Goal: Task Accomplishment & Management: Complete application form

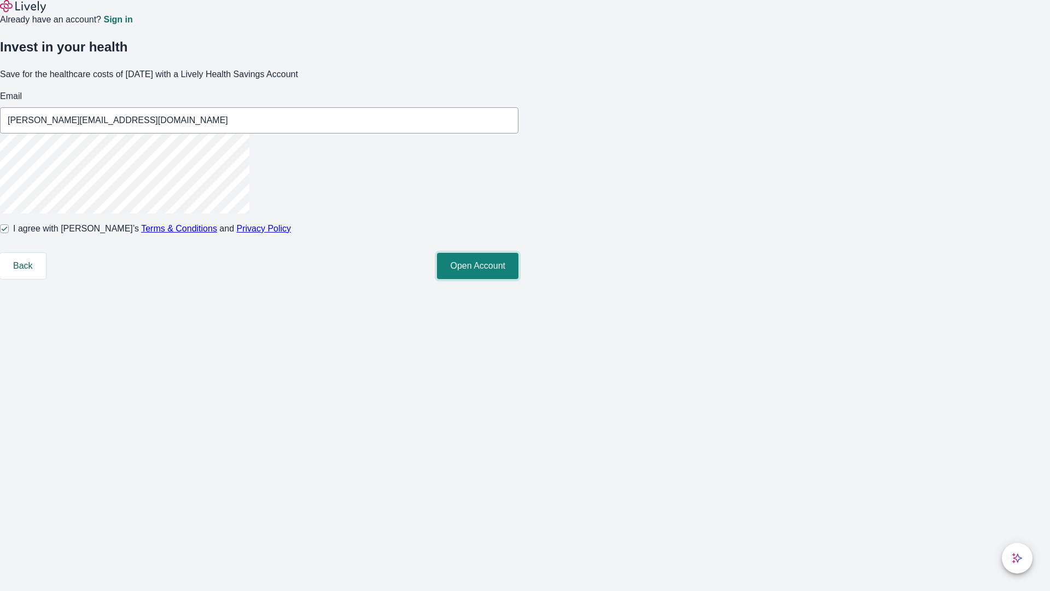
click at [518, 279] on button "Open Account" at bounding box center [477, 266] width 81 height 26
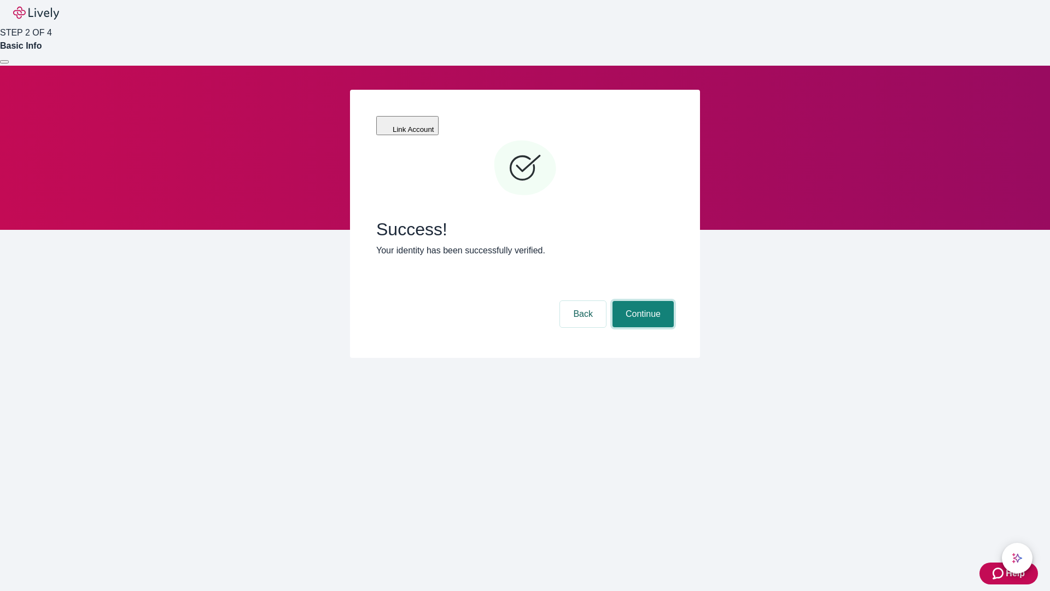
click at [641, 301] on button "Continue" at bounding box center [642, 314] width 61 height 26
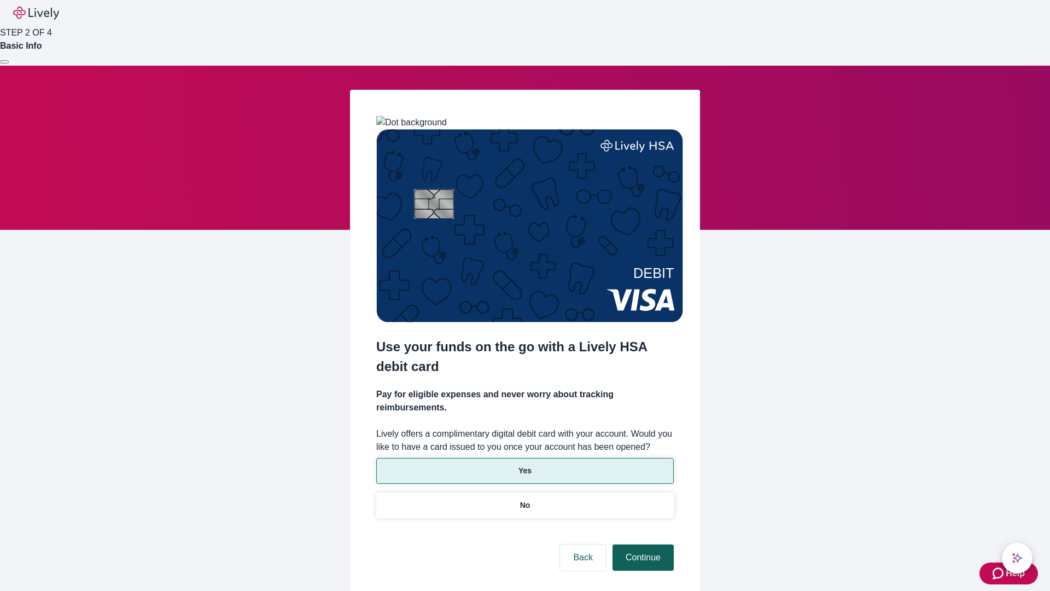
click at [524, 465] on p "Yes" at bounding box center [524, 470] width 13 height 11
click at [641, 544] on button "Continue" at bounding box center [642, 557] width 61 height 26
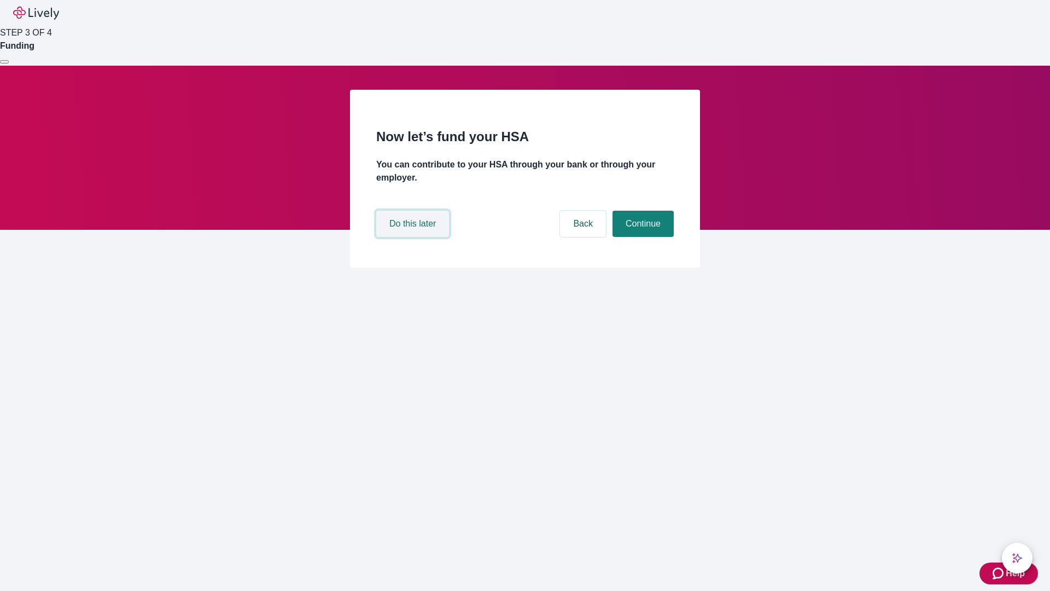
click at [414, 237] on button "Do this later" at bounding box center [412, 224] width 73 height 26
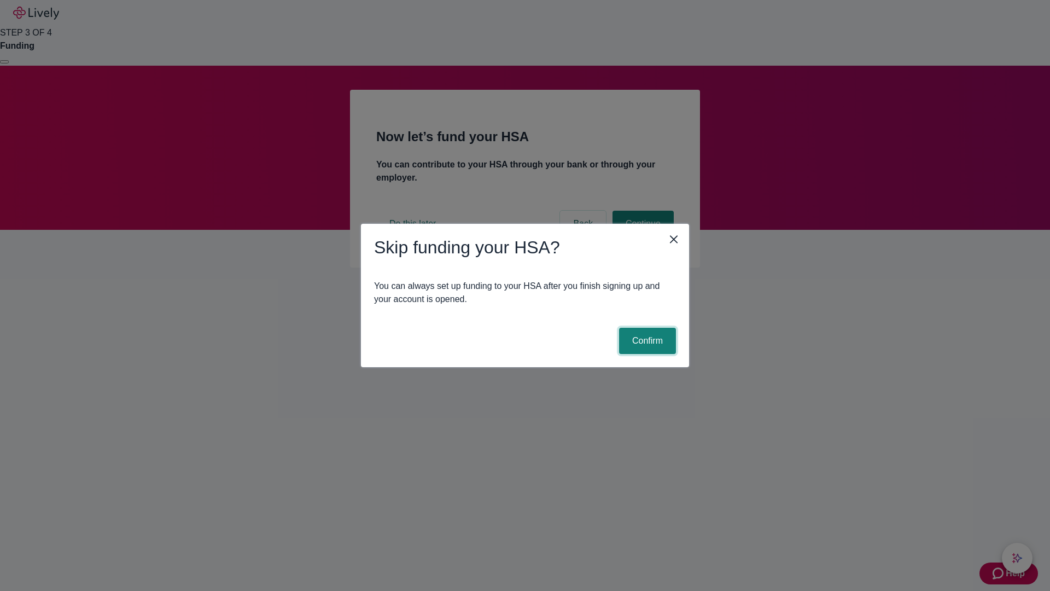
click at [646, 341] on button "Confirm" at bounding box center [647, 341] width 57 height 26
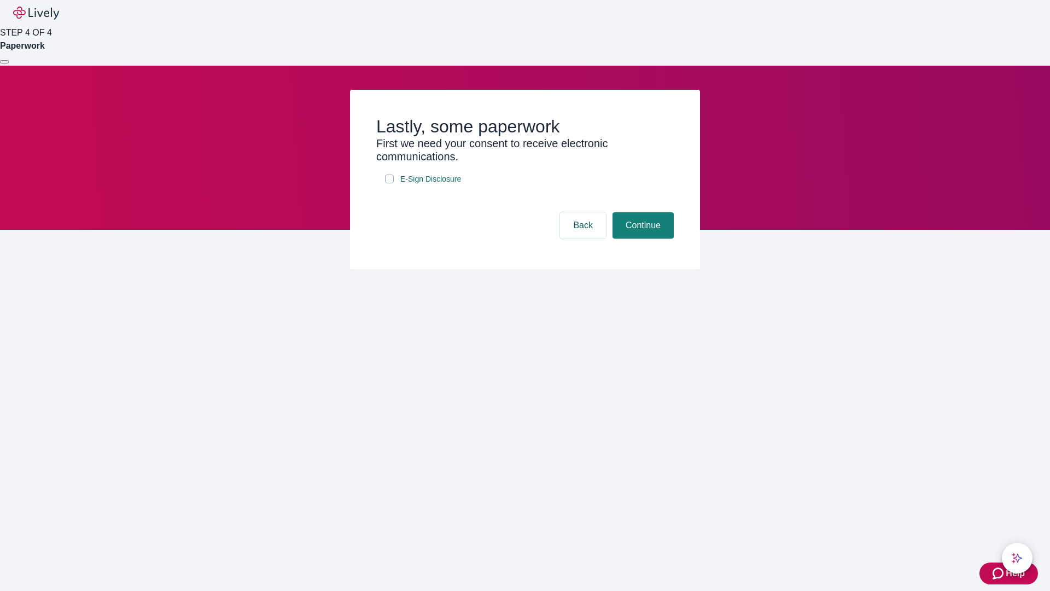
click at [389, 183] on input "E-Sign Disclosure" at bounding box center [389, 178] width 9 height 9
checkbox input "true"
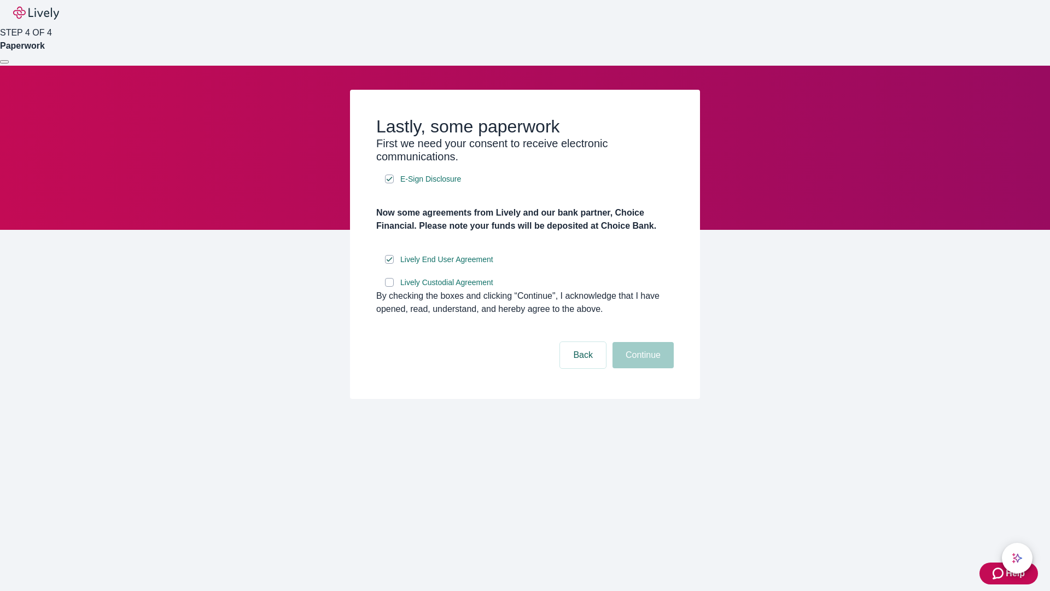
click at [389, 287] on input "Lively Custodial Agreement" at bounding box center [389, 282] width 9 height 9
checkbox input "true"
click at [641, 368] on button "Continue" at bounding box center [642, 355] width 61 height 26
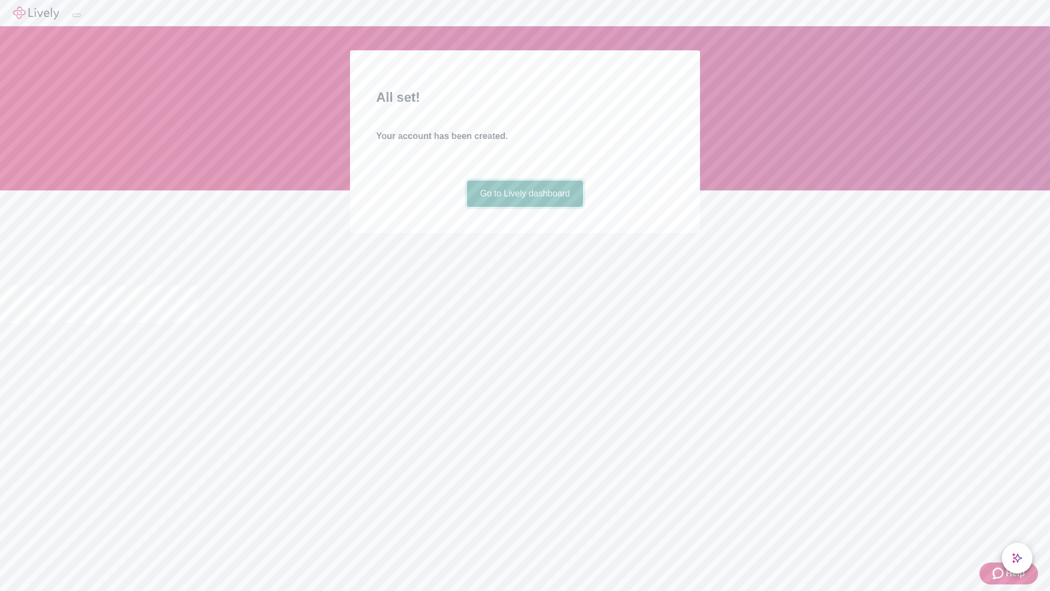
click at [524, 207] on link "Go to Lively dashboard" at bounding box center [525, 193] width 116 height 26
